Goal: Book appointment/travel/reservation

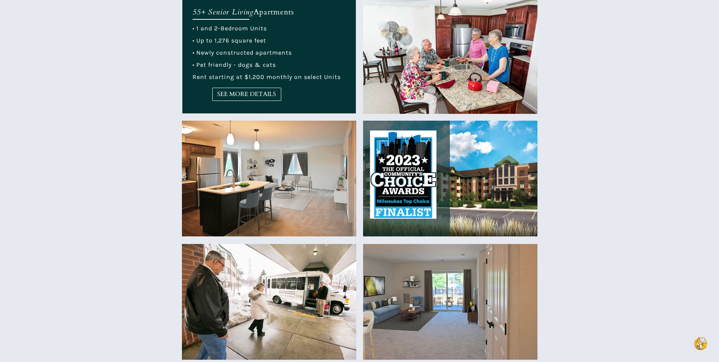
scroll to position [265, 0]
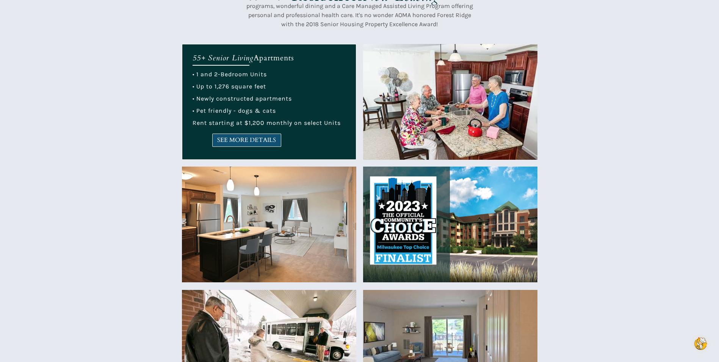
click at [246, 140] on span "SEE MORE DETAILS" at bounding box center [247, 140] width 68 height 7
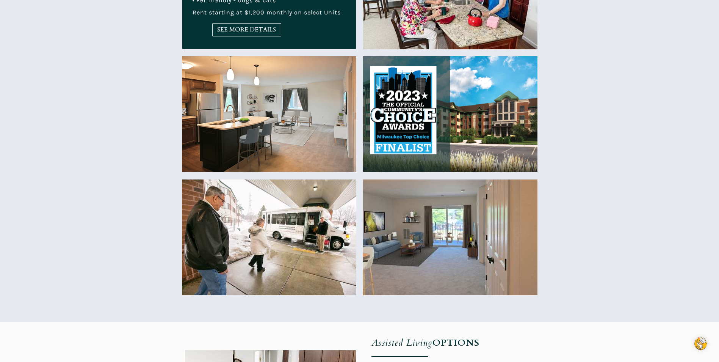
scroll to position [341, 0]
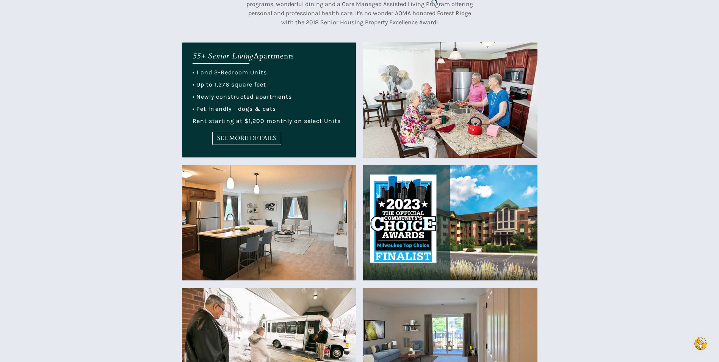
scroll to position [265, 0]
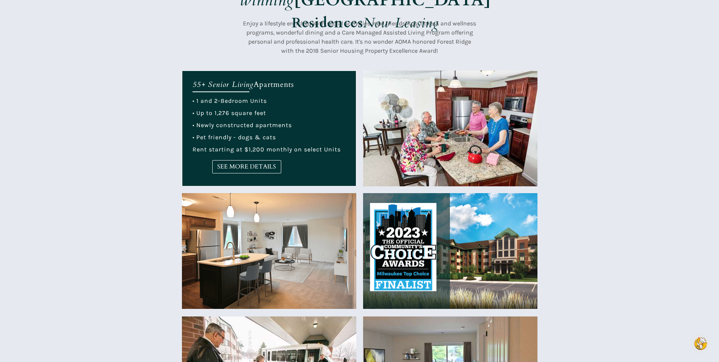
scroll to position [228, 0]
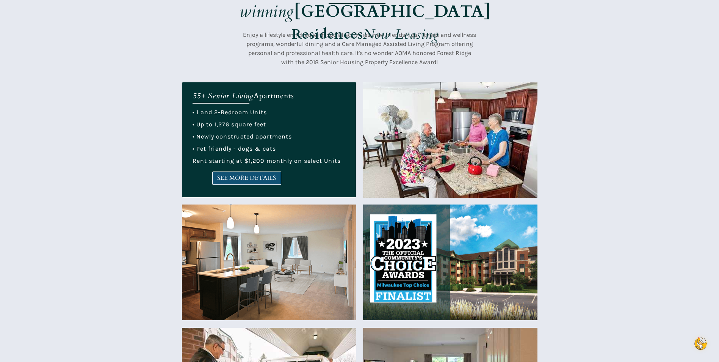
click at [258, 178] on span "SEE MORE DETAILS" at bounding box center [247, 177] width 68 height 7
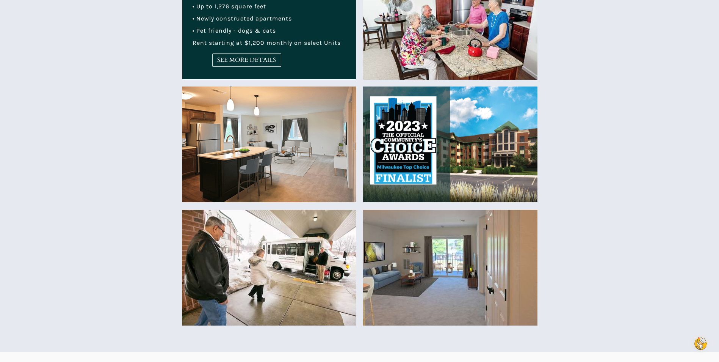
scroll to position [341, 0]
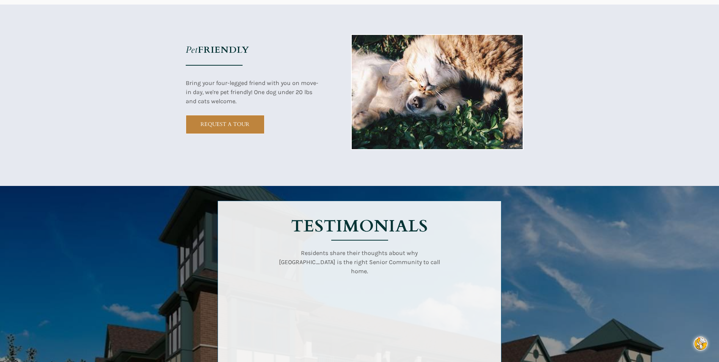
scroll to position [872, 0]
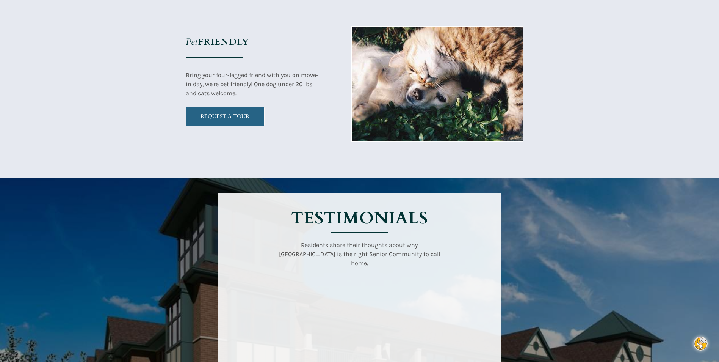
click at [244, 115] on span "REQUEST A TOUR" at bounding box center [225, 116] width 78 height 6
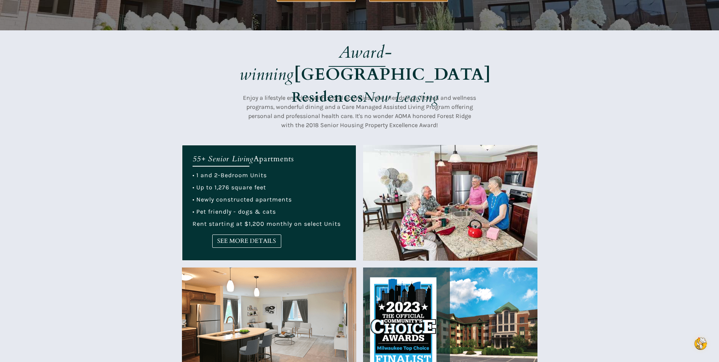
scroll to position [190, 0]
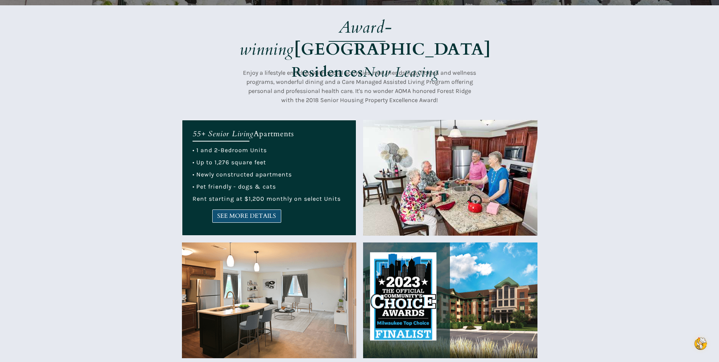
click at [265, 215] on span "SEE MORE DETAILS" at bounding box center [247, 215] width 68 height 7
